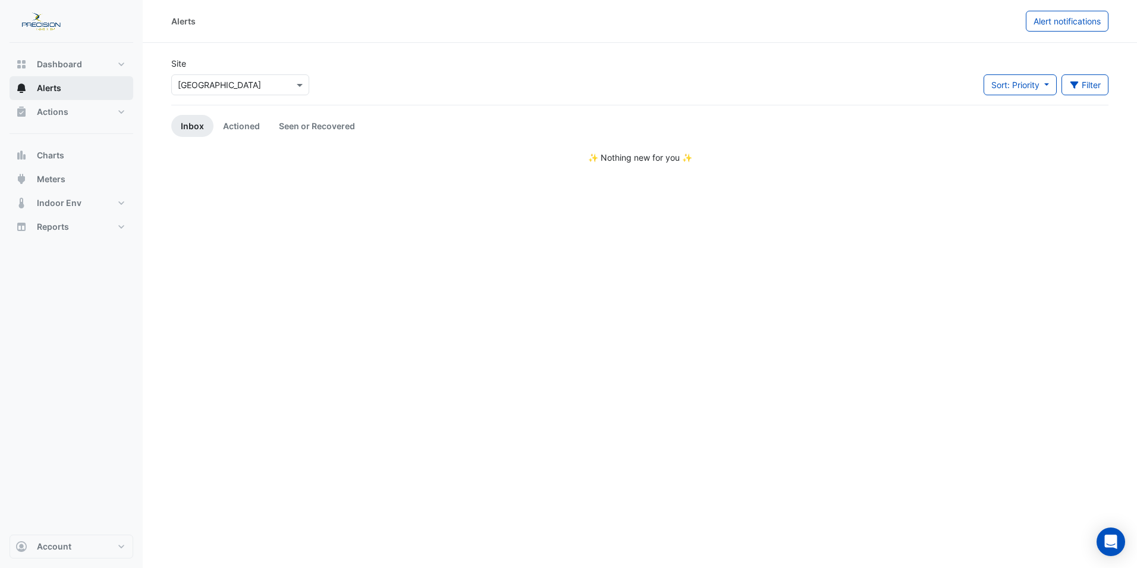
click at [57, 89] on span "Alerts" at bounding box center [49, 88] width 24 height 12
click at [121, 113] on button "Actions" at bounding box center [72, 112] width 124 height 24
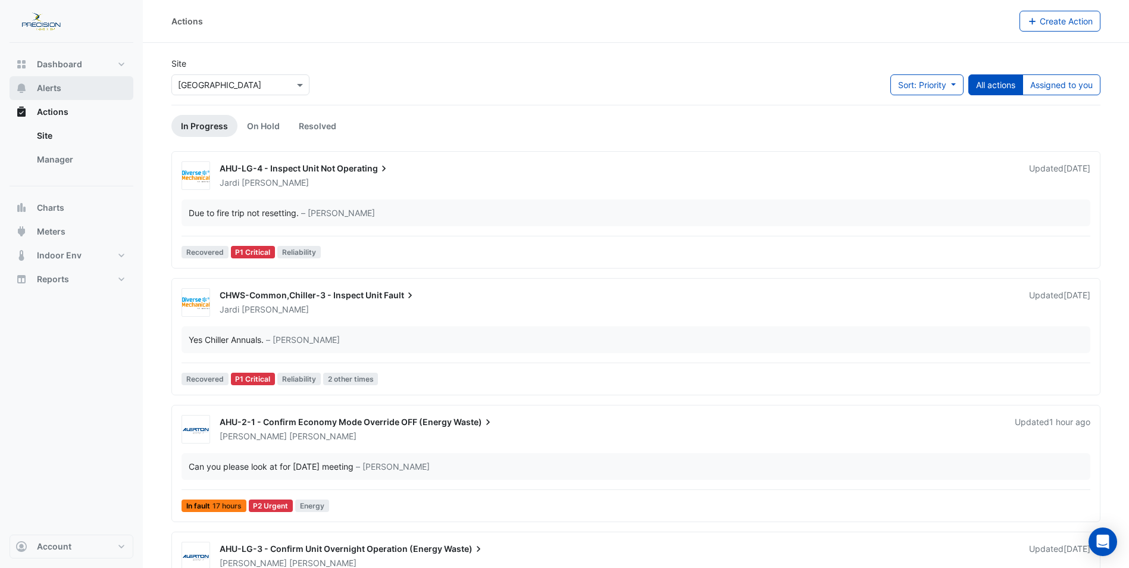
click at [43, 85] on span "Alerts" at bounding box center [49, 88] width 24 height 12
